Goal: Task Accomplishment & Management: Manage account settings

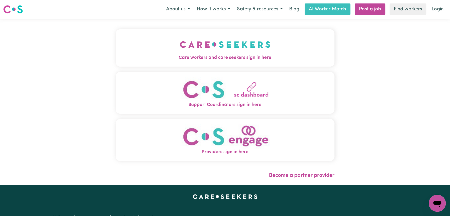
click at [236, 47] on img "Care workers and care seekers sign in here" at bounding box center [225, 45] width 91 height 20
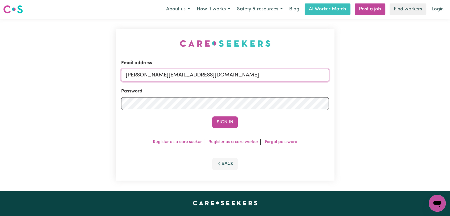
click at [251, 73] on input "[PERSON_NAME][EMAIL_ADDRESS][DOMAIN_NAME]" at bounding box center [225, 75] width 208 height 13
drag, startPoint x: 153, startPoint y: 74, endPoint x: 258, endPoint y: 83, distance: 104.8
click at [258, 83] on form "Email address Superuser~[EMAIL_ADDRESS][DOMAIN_NAME] Password Sign In" at bounding box center [225, 94] width 208 height 68
type input "Superuser~[EMAIL_ADDRESS][DOMAIN_NAME]"
click at [230, 123] on button "Sign In" at bounding box center [225, 122] width 26 height 12
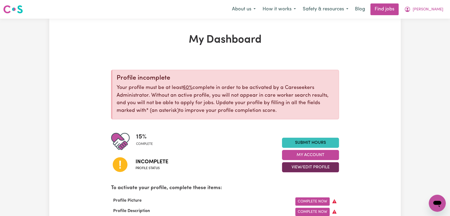
click at [316, 165] on button "View/Edit Profile" at bounding box center [310, 167] width 57 height 10
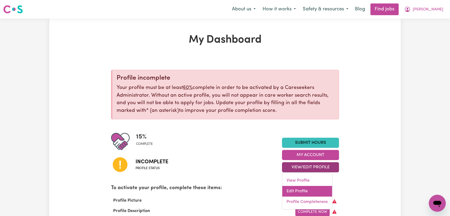
click at [311, 192] on link "Edit Profile" at bounding box center [307, 191] width 50 height 11
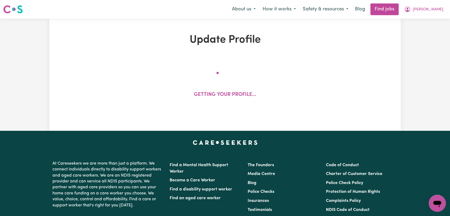
select select "[DEMOGRAPHIC_DATA]"
select select "Student Visa"
select select "Studying a healthcare related degree or qualification"
select select "50"
select select "70"
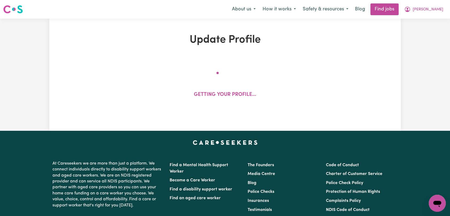
select select "80"
select select "88"
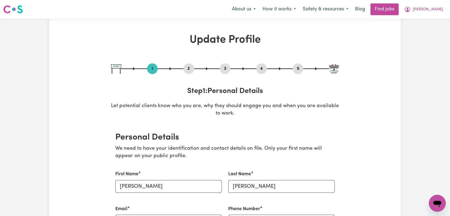
click at [189, 66] on div "2" at bounding box center [189, 68] width 11 height 11
click at [189, 67] on button "2" at bounding box center [189, 68] width 11 height 7
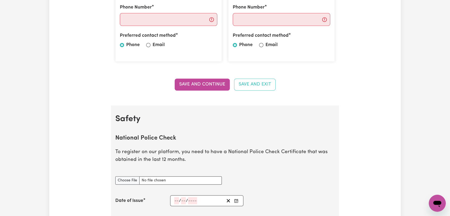
scroll to position [355, 0]
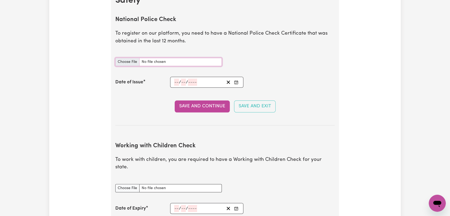
click at [127, 60] on input "National Police Check document" at bounding box center [168, 62] width 107 height 8
type input "C:\fakepath\[PERSON_NAME] - PC - [DATE] --.pdf"
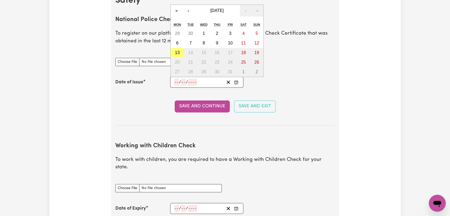
click at [176, 81] on input "number" at bounding box center [176, 82] width 5 height 7
type input "02"
type input "12"
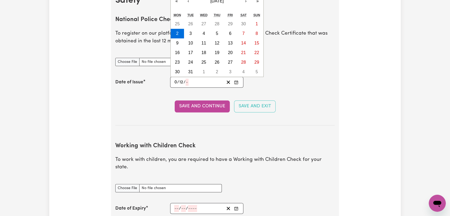
type input "0002-12-02"
type input "2"
type input "0020-12-02"
type input "20"
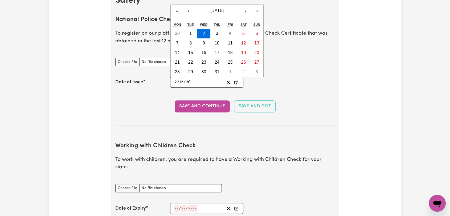
type input "0202-12-02"
type input "202"
type input "[DATE]"
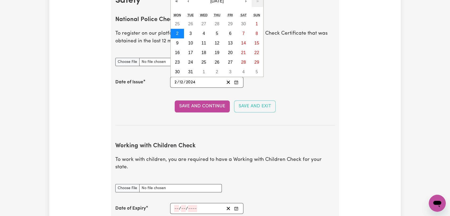
type input "2024"
click at [178, 33] on abbr "2" at bounding box center [177, 33] width 2 height 5
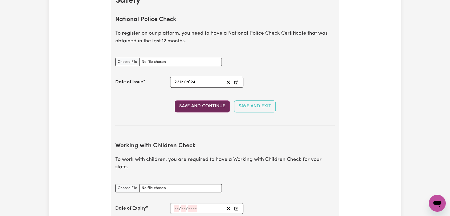
click at [199, 105] on button "Save and Continue" at bounding box center [202, 106] width 55 height 12
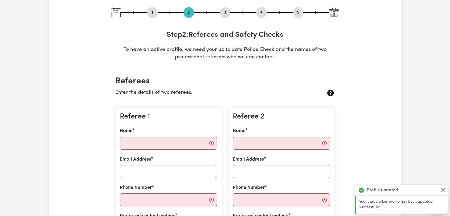
scroll to position [0, 0]
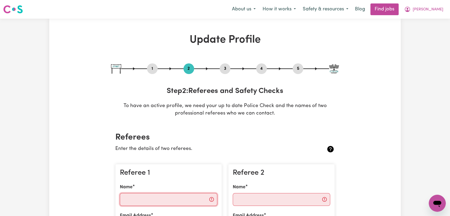
click at [151, 194] on input "Name" at bounding box center [169, 199] width 98 height 13
paste input "[PERSON_NAME]"
type input "[PERSON_NAME]"
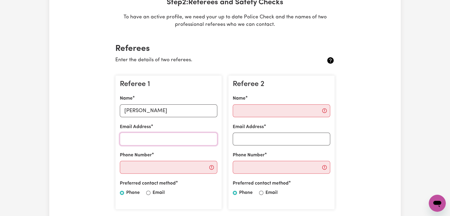
click at [150, 139] on input "Email Address" at bounding box center [169, 139] width 98 height 13
paste input "[EMAIL_ADDRESS][DOMAIN_NAME]"
type input "[EMAIL_ADDRESS][DOMAIN_NAME]"
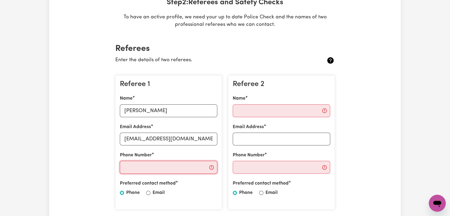
click at [155, 161] on input "Phone Number" at bounding box center [169, 167] width 98 height 13
paste input "0468 445 070"
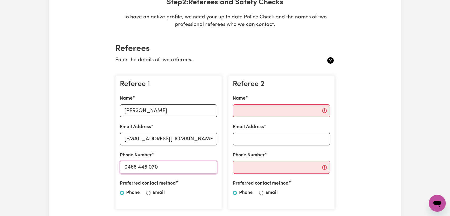
type input "0468 445 070"
click at [286, 141] on input "Email Address" at bounding box center [282, 139] width 98 height 13
paste input "[EMAIL_ADDRESS][DOMAIN_NAME]"
type input "[EMAIL_ADDRESS][DOMAIN_NAME]"
click at [267, 111] on input "Name" at bounding box center [282, 110] width 98 height 13
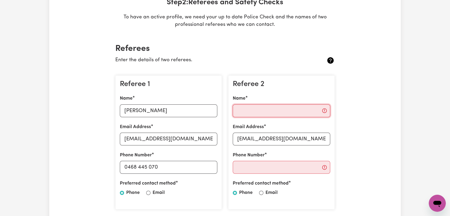
paste input "[PERSON_NAME]"
type input "[PERSON_NAME]"
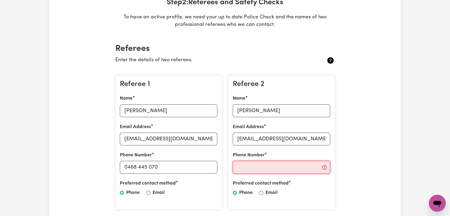
click at [252, 166] on input "Phone Number" at bounding box center [282, 167] width 98 height 13
paste input "0474943684"
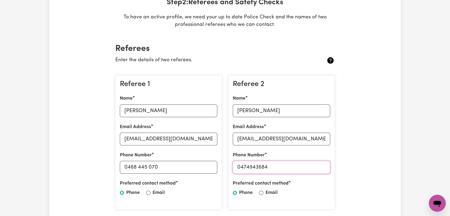
type input "0474943684"
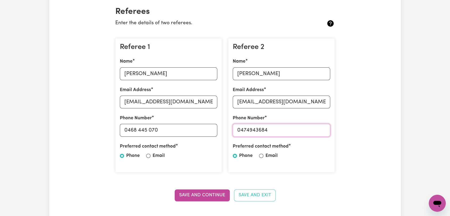
scroll to position [207, 0]
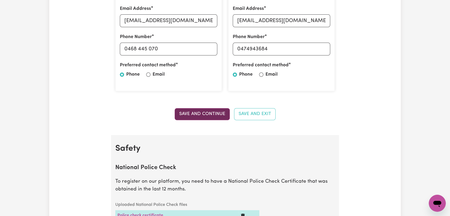
click at [218, 115] on button "Save and Continue" at bounding box center [202, 114] width 55 height 12
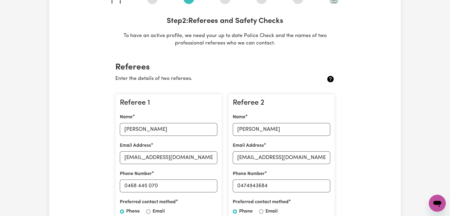
scroll to position [0, 0]
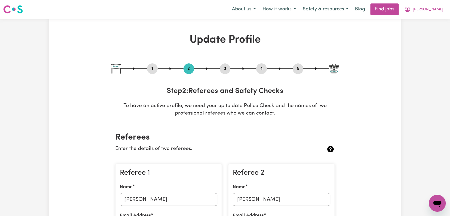
click at [225, 72] on div "3" at bounding box center [225, 68] width 11 height 11
click at [225, 71] on button "3" at bounding box center [225, 68] width 11 height 7
select select "Certificate III (Individual Support)"
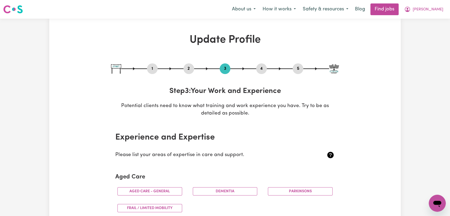
click at [260, 67] on button "4" at bounding box center [261, 68] width 11 height 7
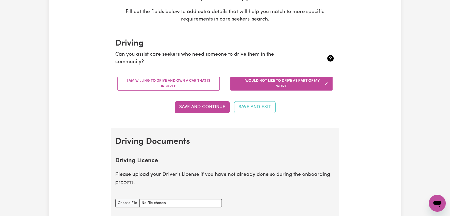
scroll to position [30, 0]
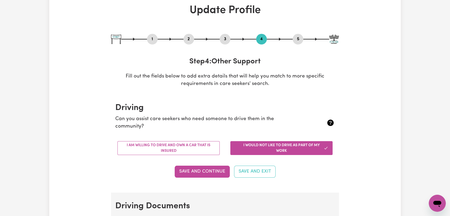
click at [300, 39] on button "5" at bounding box center [298, 39] width 11 height 7
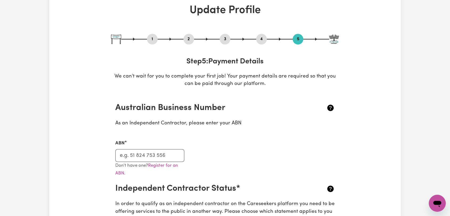
click at [192, 39] on button "2" at bounding box center [189, 39] width 11 height 7
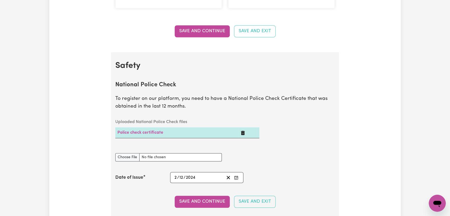
scroll to position [444, 0]
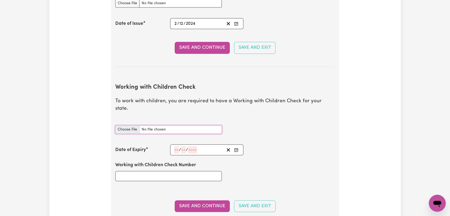
click at [132, 125] on input "Working with Children Check document" at bounding box center [168, 129] width 107 height 8
type input "C:\fakepath\[PERSON_NAME] - WWCC CARD - [DATE].jpeg"
click at [177, 146] on input "number" at bounding box center [176, 149] width 5 height 7
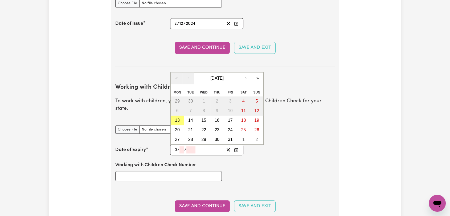
type input "06"
type input "04"
type input "202"
type input "[DATE]"
type input "6"
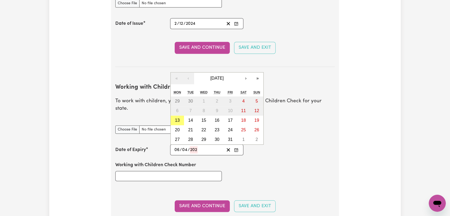
type input "4"
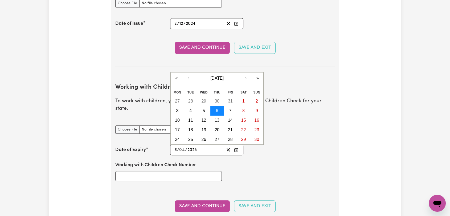
type input "2028"
click at [215, 106] on button "6" at bounding box center [216, 111] width 13 height 10
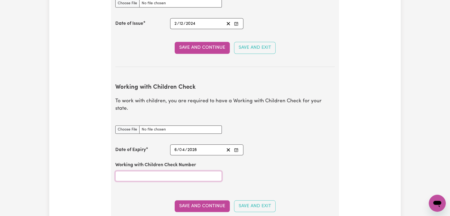
click at [161, 171] on input "Working with Children Check Number" at bounding box center [168, 176] width 107 height 10
type input "2729219A-01"
click at [213, 200] on button "Save and Continue" at bounding box center [202, 206] width 55 height 12
